Goal: Task Accomplishment & Management: Use online tool/utility

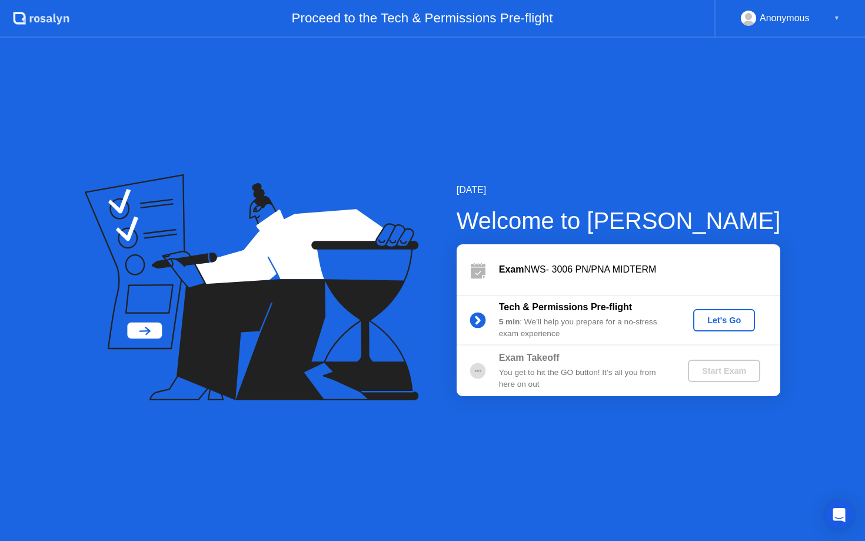
click at [726, 324] on div "Let's Go" at bounding box center [724, 320] width 52 height 9
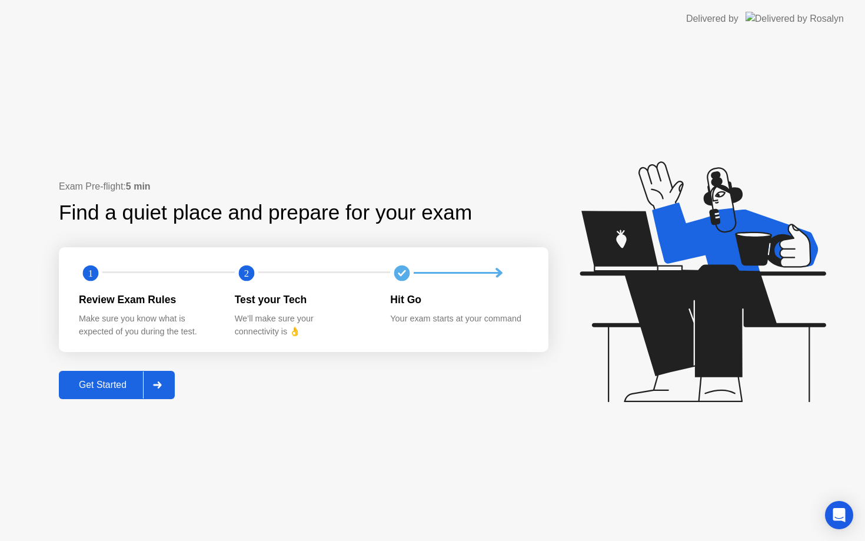
click at [136, 376] on button "Get Started" at bounding box center [117, 385] width 116 height 28
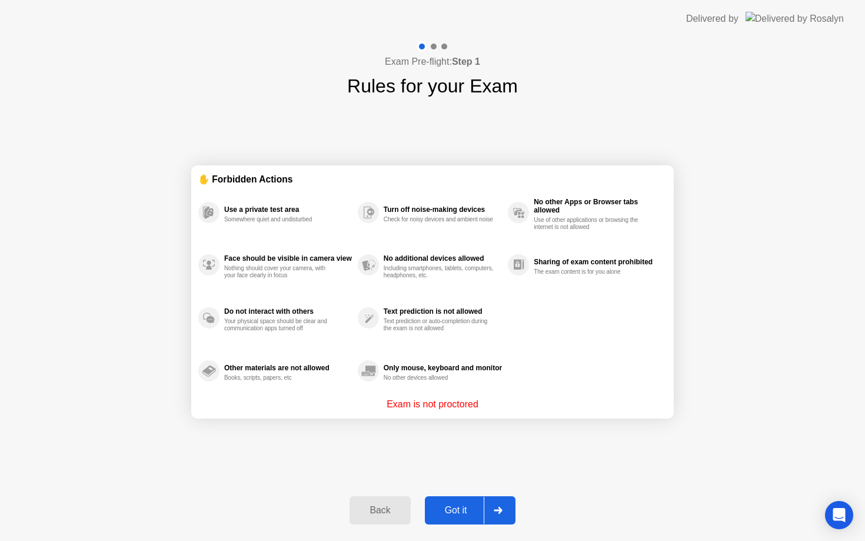
click at [466, 513] on div "Got it" at bounding box center [456, 510] width 55 height 11
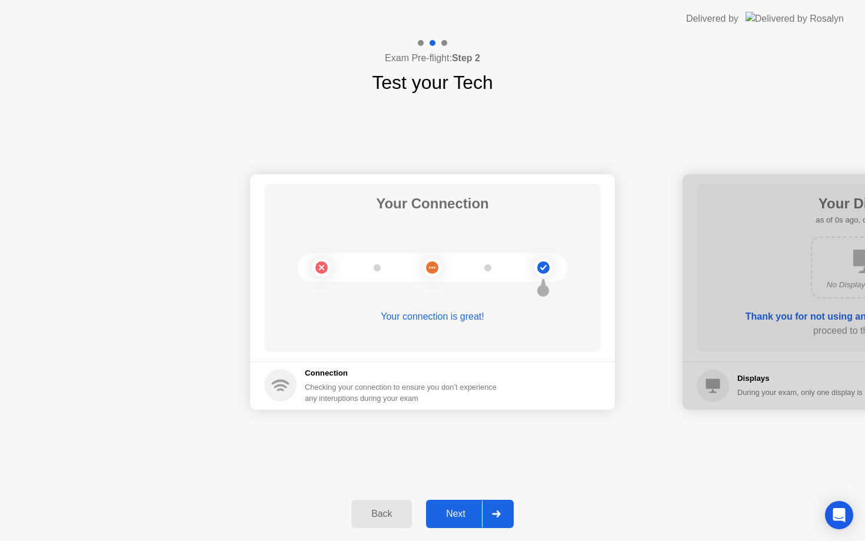
click at [499, 519] on div at bounding box center [496, 513] width 28 height 27
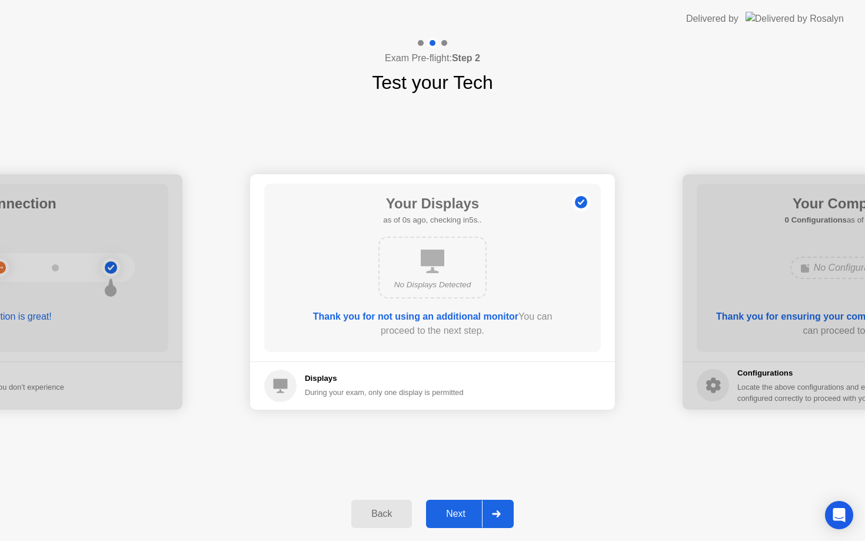
click at [499, 519] on div at bounding box center [496, 513] width 28 height 27
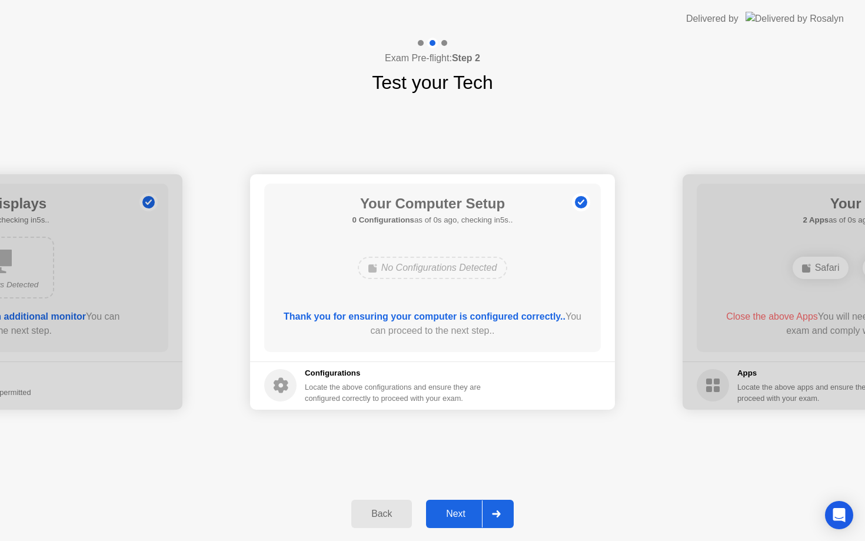
click at [499, 519] on div at bounding box center [496, 513] width 28 height 27
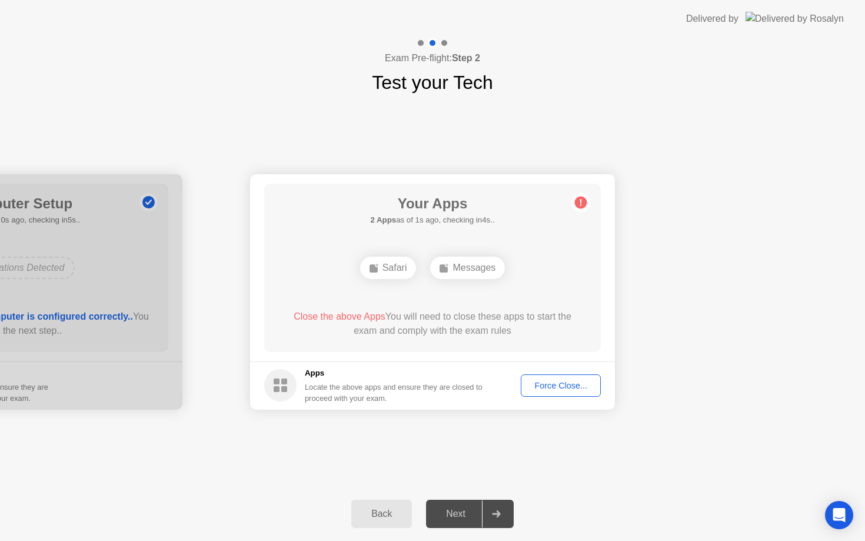
click at [557, 398] on footer "Apps Locate the above apps and ensure they are closed to proceed with your exam…" at bounding box center [432, 385] width 365 height 48
click at [557, 397] on footer "Apps Locate the above apps and ensure they are closed to proceed with your exam…" at bounding box center [432, 385] width 365 height 48
click at [560, 392] on button "Force Close..." at bounding box center [561, 385] width 80 height 22
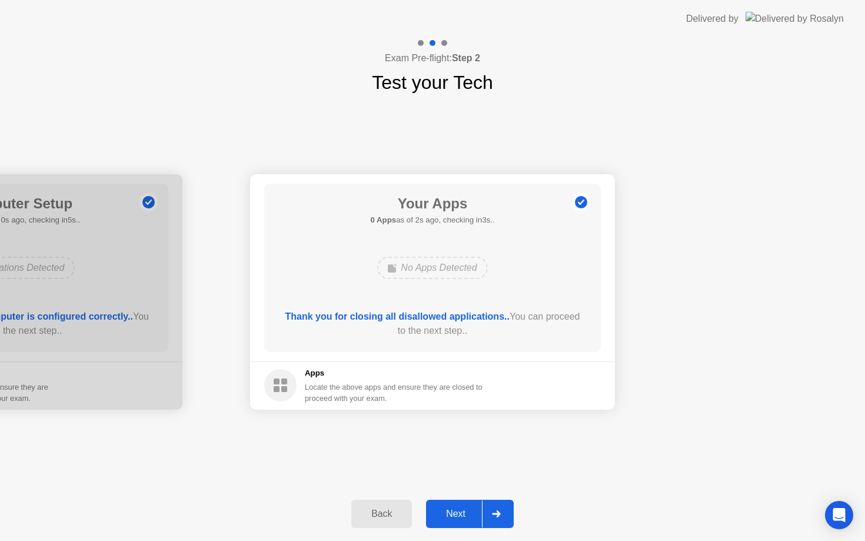
click at [466, 521] on button "Next" at bounding box center [470, 514] width 88 height 28
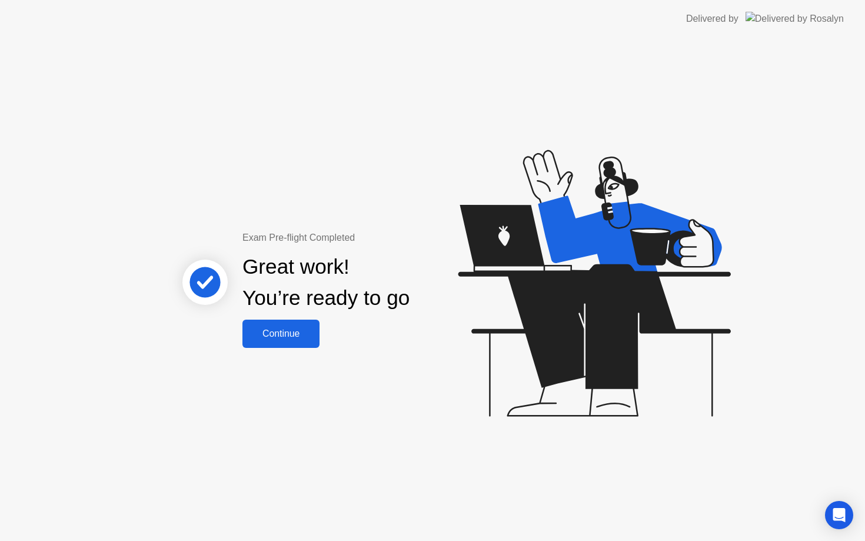
click at [310, 331] on div "Continue" at bounding box center [281, 333] width 70 height 11
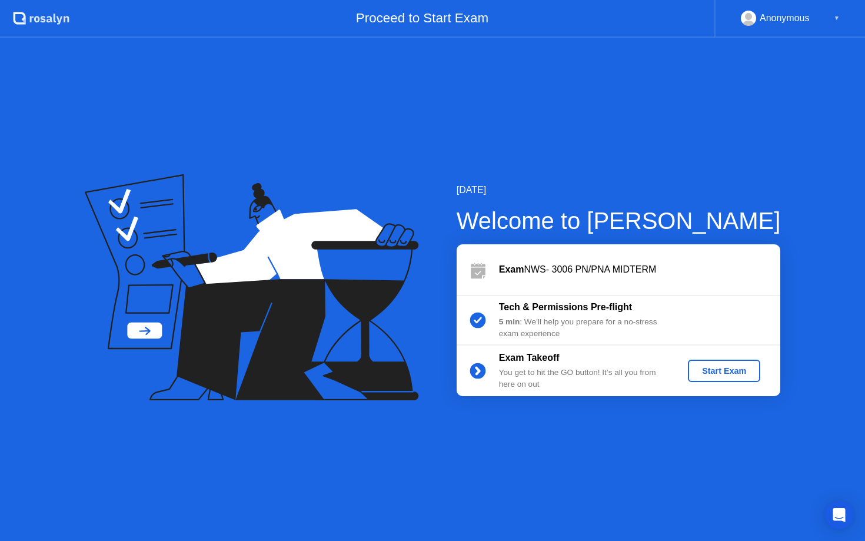
click at [721, 364] on button "Start Exam" at bounding box center [724, 371] width 72 height 22
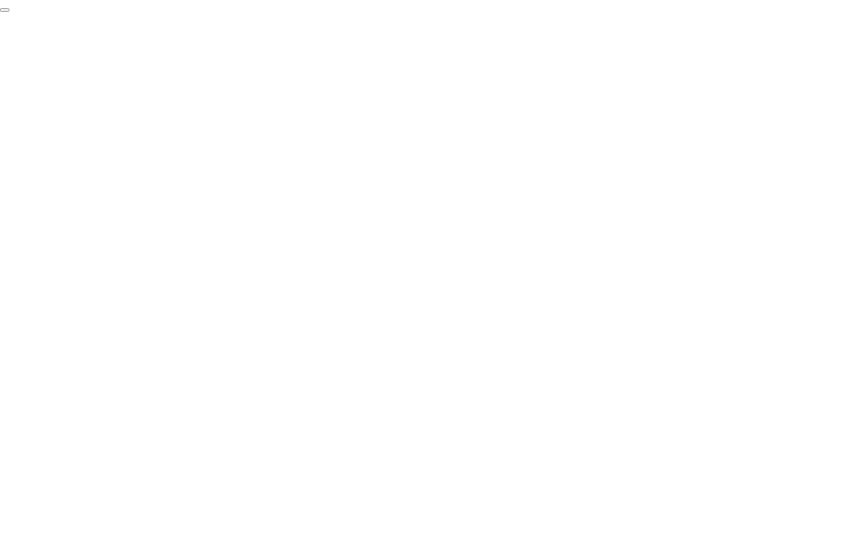
click div "End Proctoring Session"
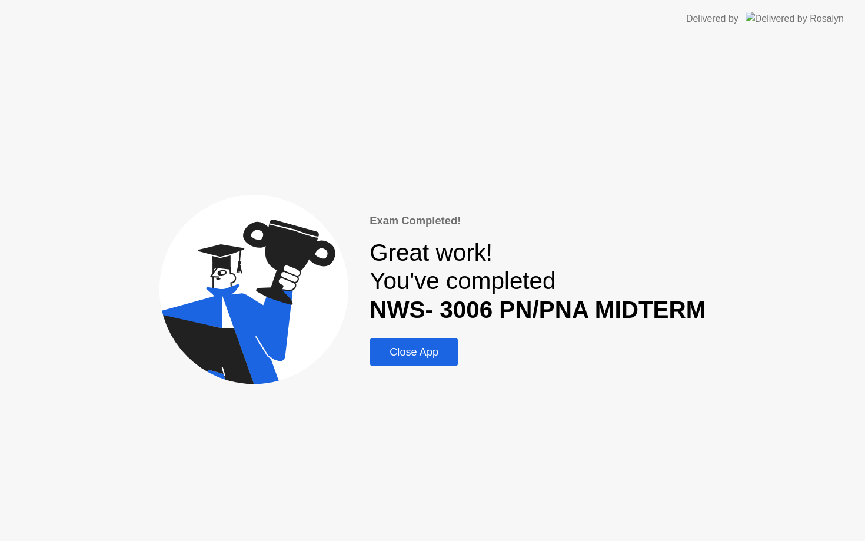
click at [427, 339] on button "Close App" at bounding box center [414, 352] width 89 height 28
